Goal: Information Seeking & Learning: Learn about a topic

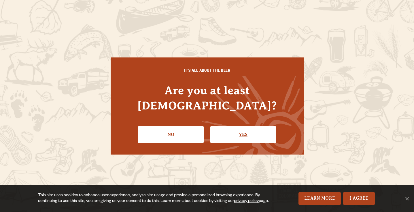
click at [222, 126] on link "Yes" at bounding box center [243, 134] width 66 height 17
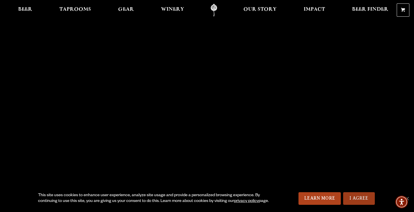
click at [357, 199] on link "I Agree" at bounding box center [359, 199] width 32 height 13
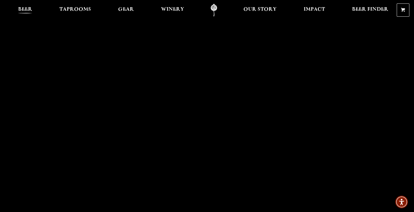
click at [29, 10] on span "Beer" at bounding box center [25, 9] width 14 height 5
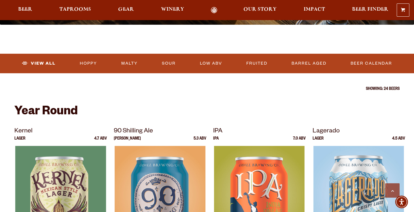
scroll to position [162, 0]
click at [82, 63] on link "Hoppy" at bounding box center [88, 63] width 22 height 13
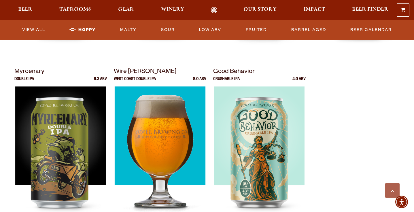
scroll to position [346, 0]
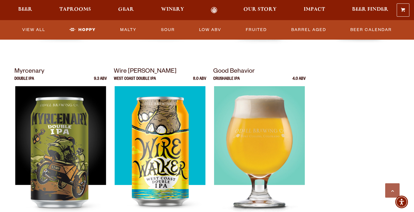
click at [267, 137] on img at bounding box center [259, 158] width 91 height 144
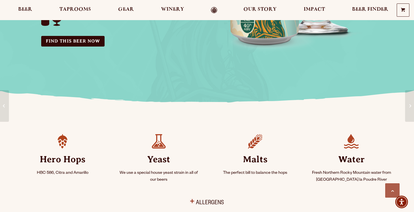
scroll to position [171, 0]
